Goal: Task Accomplishment & Management: Understand process/instructions

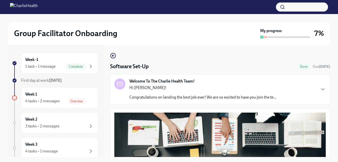
scroll to position [9, 0]
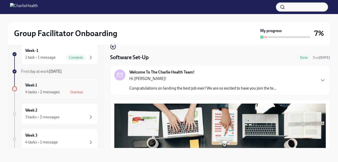
click at [59, 87] on div "Week 1 4 tasks • 2 messages Overdue" at bounding box center [59, 88] width 69 height 13
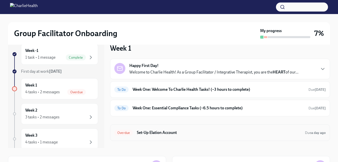
click at [156, 132] on h6 "Set-Up Elation Account" at bounding box center [219, 133] width 164 height 6
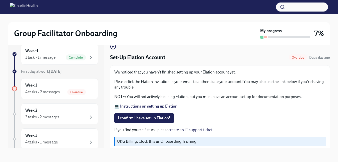
click at [171, 105] on strong "💻 Instructions on setting up Elation" at bounding box center [145, 106] width 63 height 5
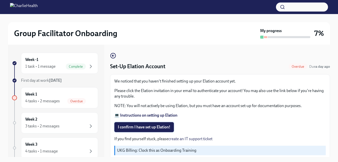
click at [156, 129] on span "I confirm I have set up Elation!" at bounding box center [144, 126] width 53 height 5
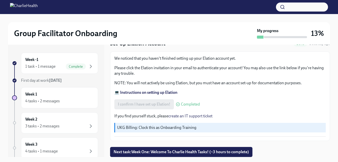
scroll to position [9, 0]
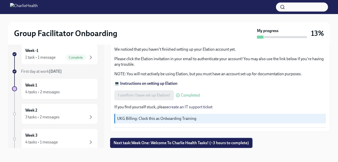
click at [152, 144] on span "Next task : Week One: Welcome To Charlie Health Tasks! (~3 hours to complete)" at bounding box center [181, 142] width 135 height 5
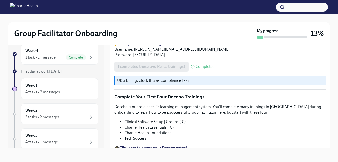
scroll to position [714, 0]
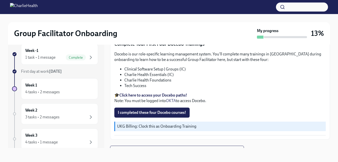
click at [145, 93] on strong "Click here to access your Docebo paths!" at bounding box center [153, 95] width 68 height 5
